Goal: Information Seeking & Learning: Learn about a topic

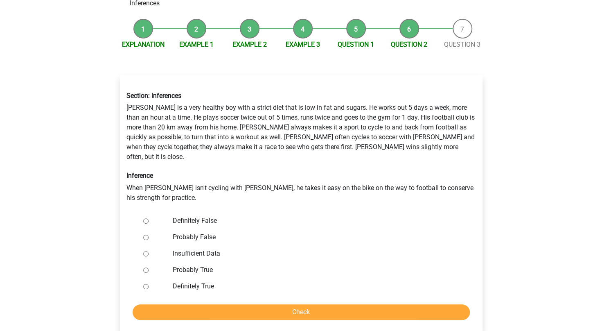
scroll to position [74, 0]
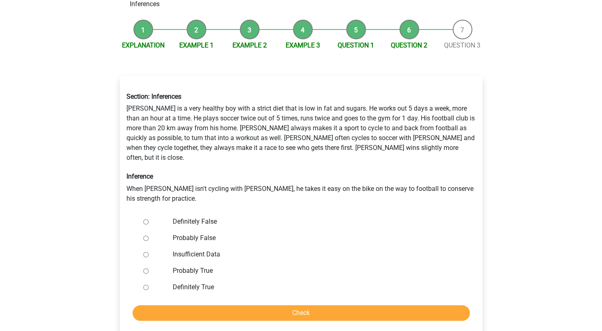
click at [145, 235] on input "Probably False" at bounding box center [145, 237] width 5 height 5
radio input "true"
click at [333, 305] on input "Check" at bounding box center [301, 313] width 337 height 16
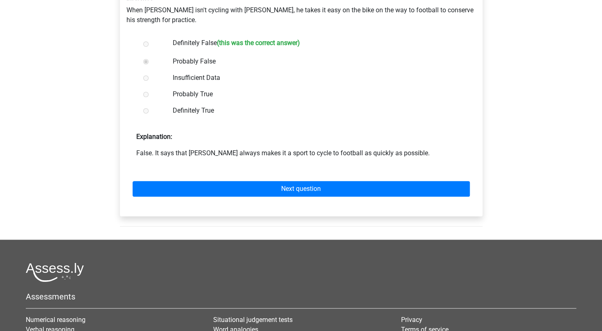
scroll to position [250, 0]
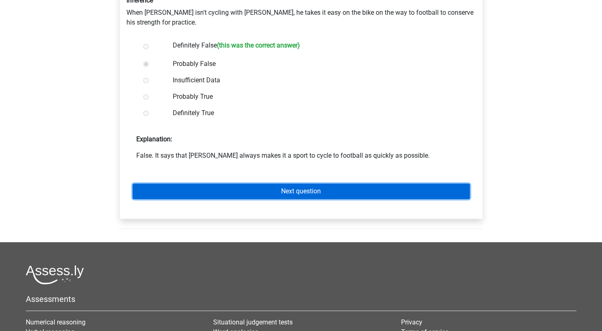
click at [274, 183] on link "Next question" at bounding box center [301, 191] width 337 height 16
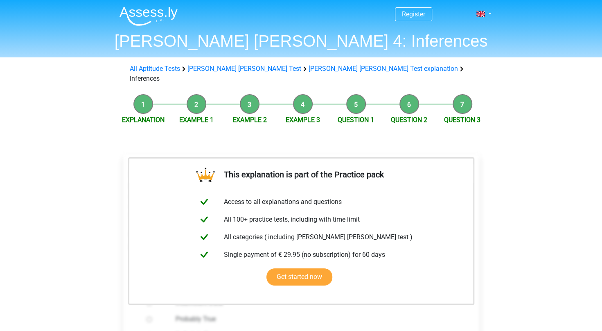
drag, startPoint x: 600, startPoint y: 111, endPoint x: 608, endPoint y: 156, distance: 45.7
click at [601, 157] on html "Register Nederlands English" at bounding box center [301, 315] width 602 height 631
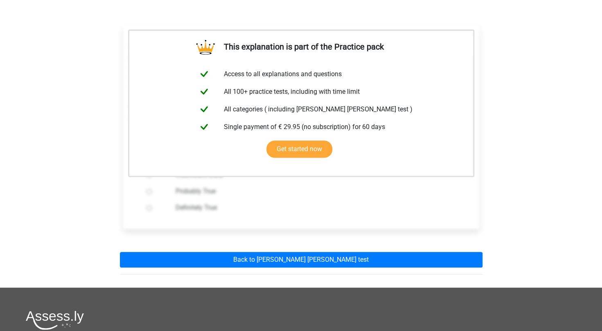
scroll to position [127, 0]
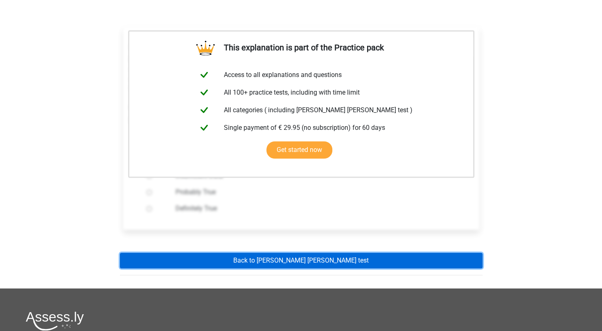
click at [367, 252] on link "Back to watson glaser test" at bounding box center [301, 260] width 363 height 16
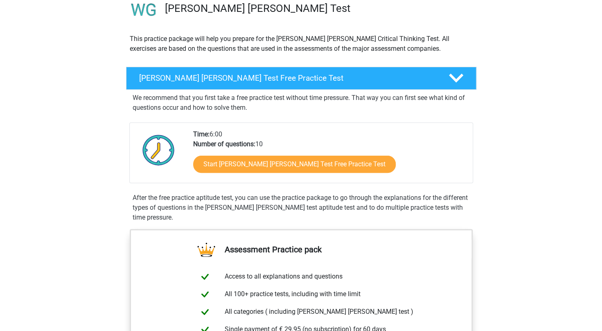
scroll to position [2, 0]
